Goal: Task Accomplishment & Management: Use online tool/utility

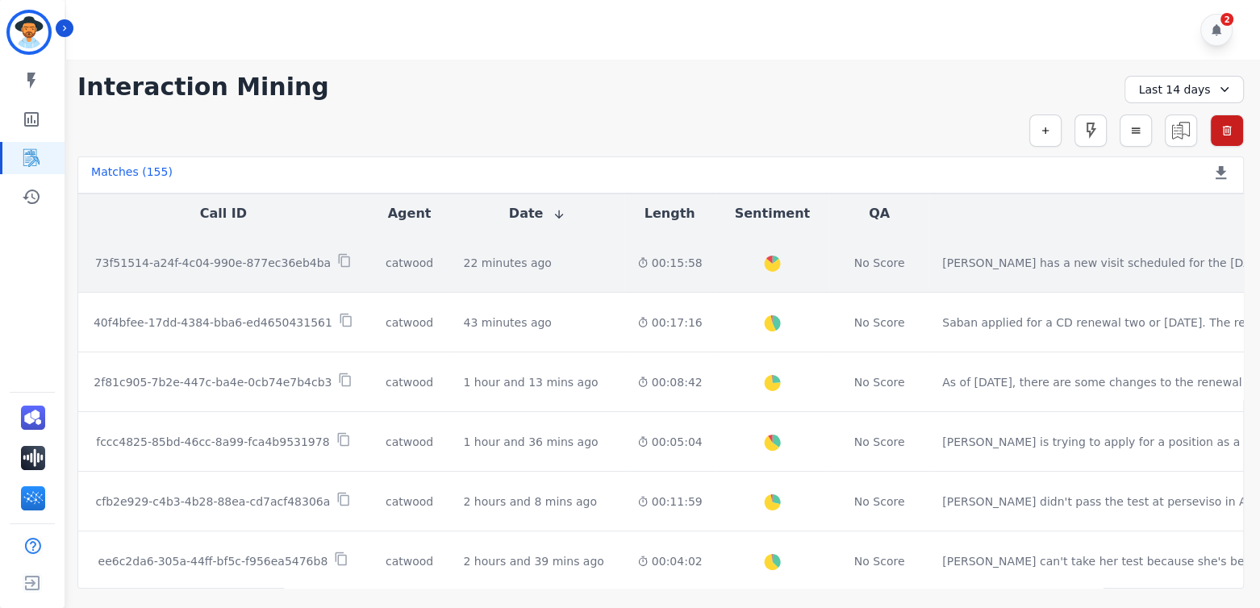
click at [238, 263] on p "73f51514-a24f-4c04-990e-877ec36eb4ba" at bounding box center [213, 263] width 236 height 16
